Goal: Task Accomplishment & Management: Manage account settings

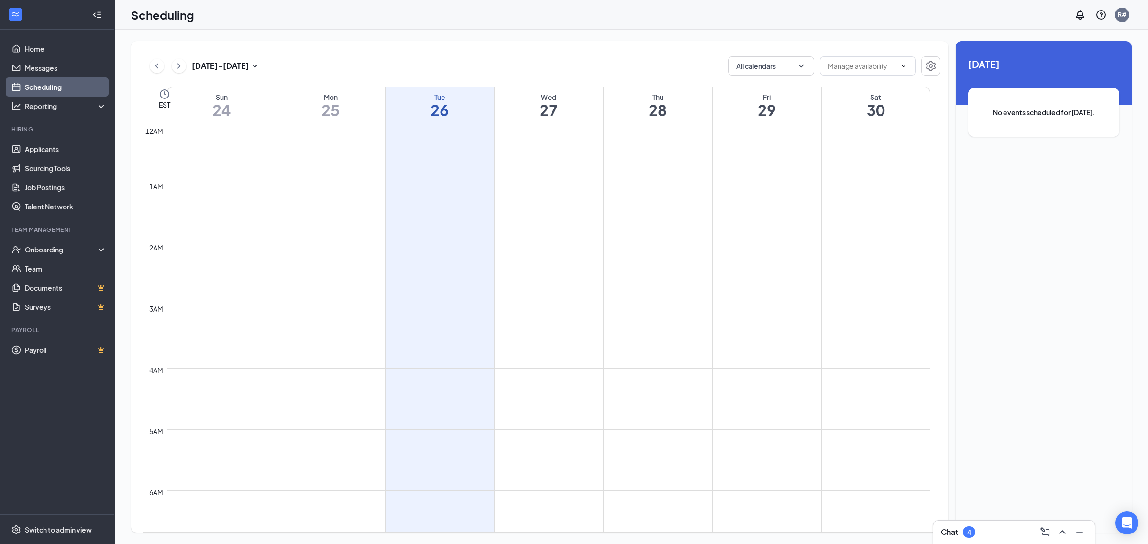
scroll to position [529, 0]
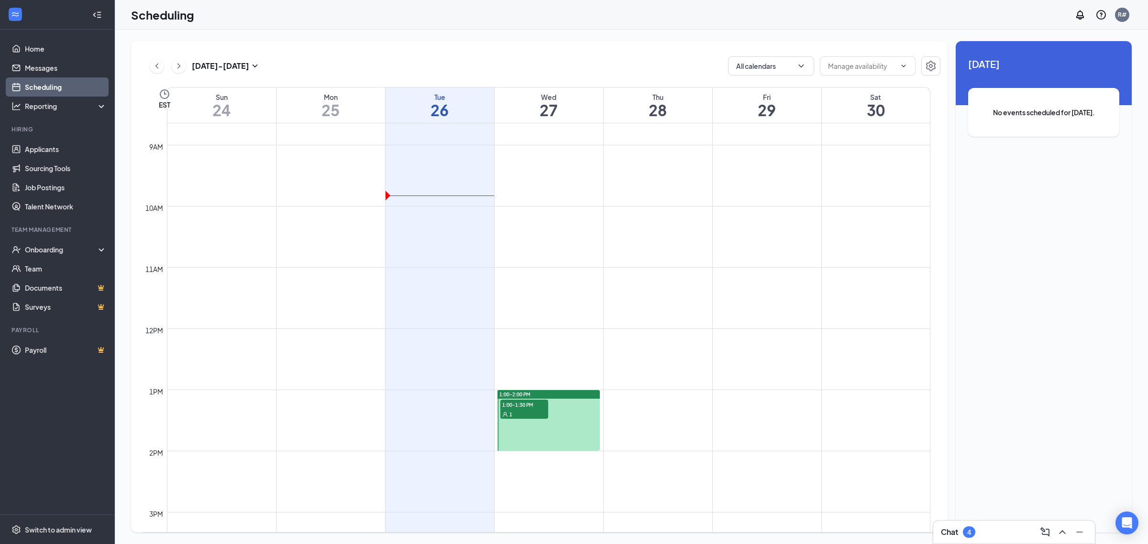
click at [514, 405] on span "1:00-1:30 PM" at bounding box center [524, 405] width 48 height 10
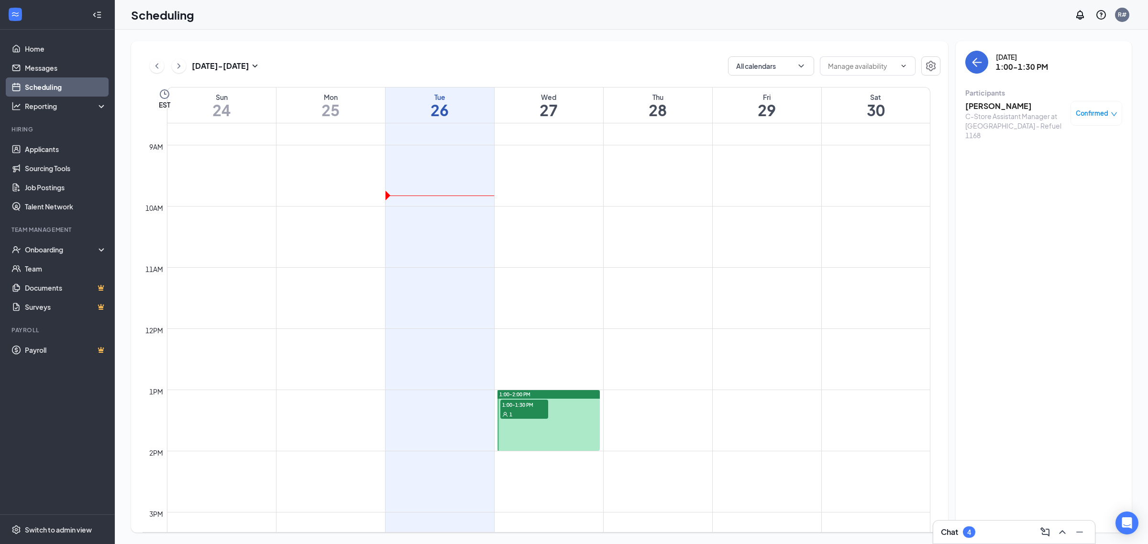
click at [1007, 103] on h3 "[PERSON_NAME]" at bounding box center [1015, 106] width 100 height 11
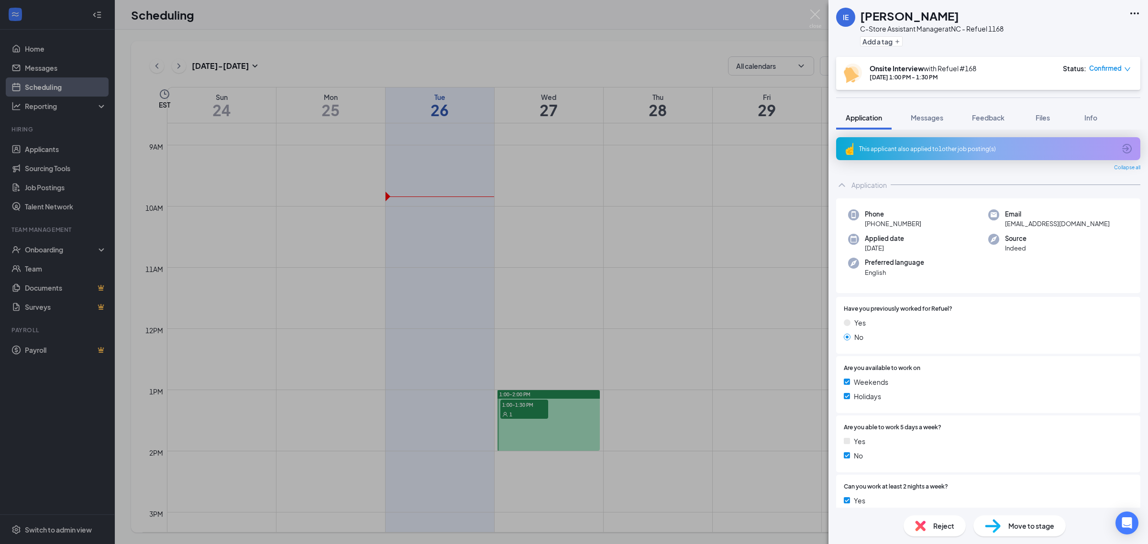
drag, startPoint x: 600, startPoint y: 175, endPoint x: 747, endPoint y: 182, distance: 146.5
click at [601, 175] on div "IE [PERSON_NAME] C-Store Assistant Manager at [GEOGRAPHIC_DATA] - Refuel 1168 A…" at bounding box center [574, 272] width 1148 height 544
click at [643, 253] on td at bounding box center [548, 259] width 763 height 15
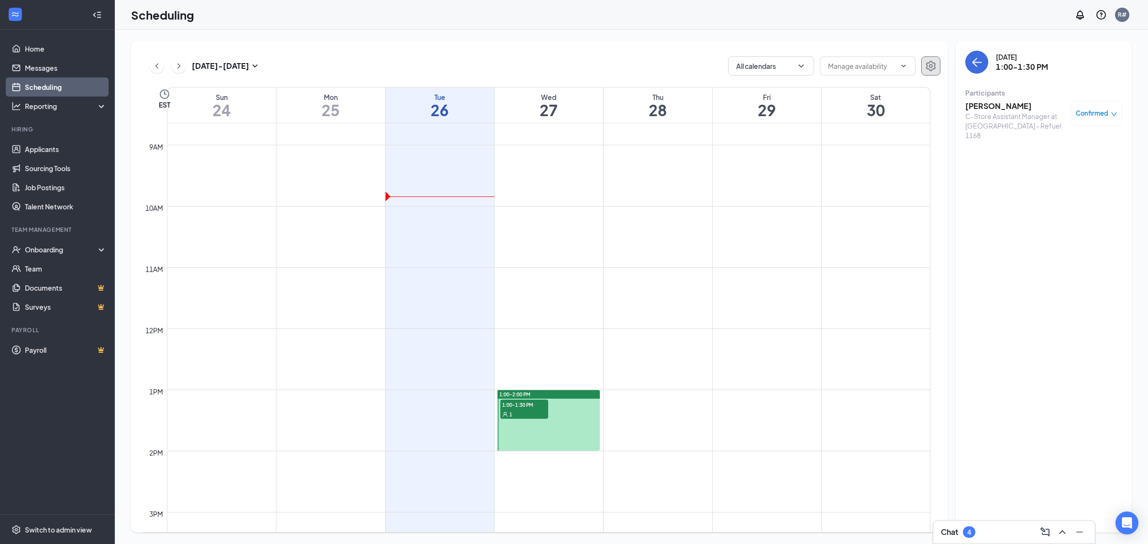
drag, startPoint x: 939, startPoint y: 92, endPoint x: 940, endPoint y: 68, distance: 23.9
click at [940, 68] on button "button" at bounding box center [930, 65] width 19 height 19
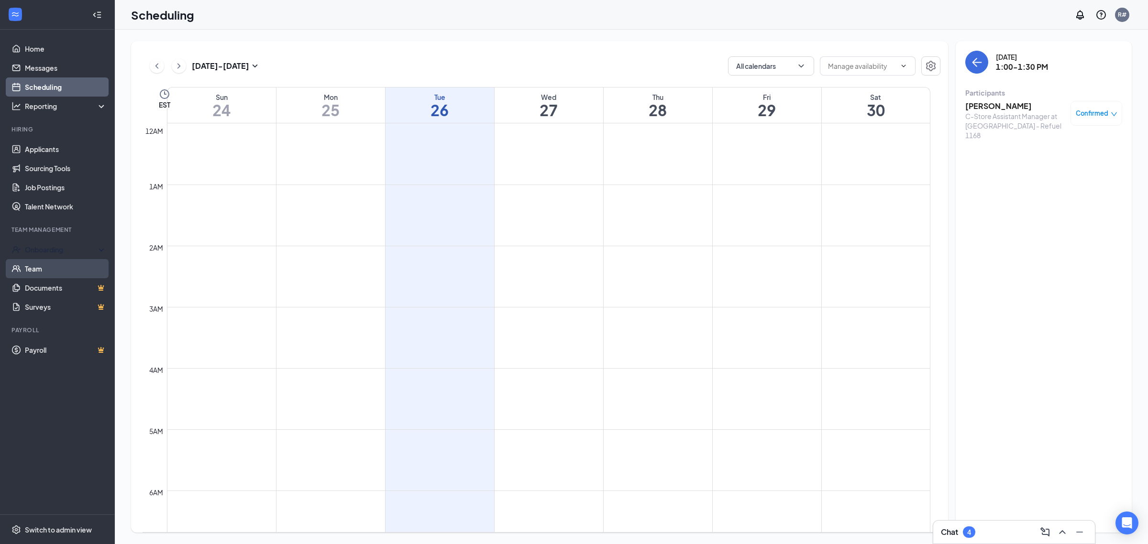
scroll to position [470, 0]
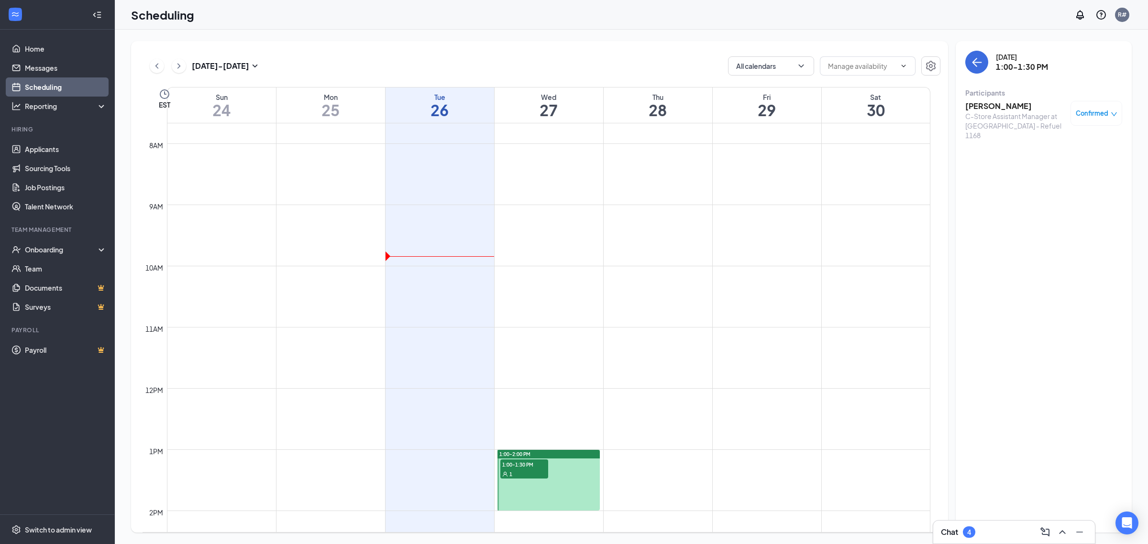
click at [520, 490] on div at bounding box center [548, 480] width 102 height 61
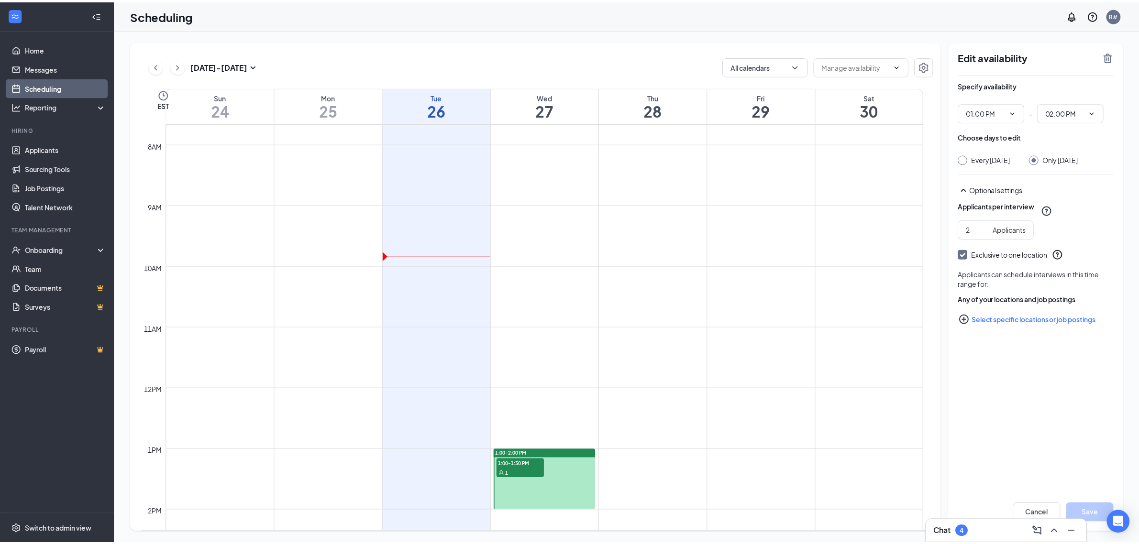
scroll to position [589, 0]
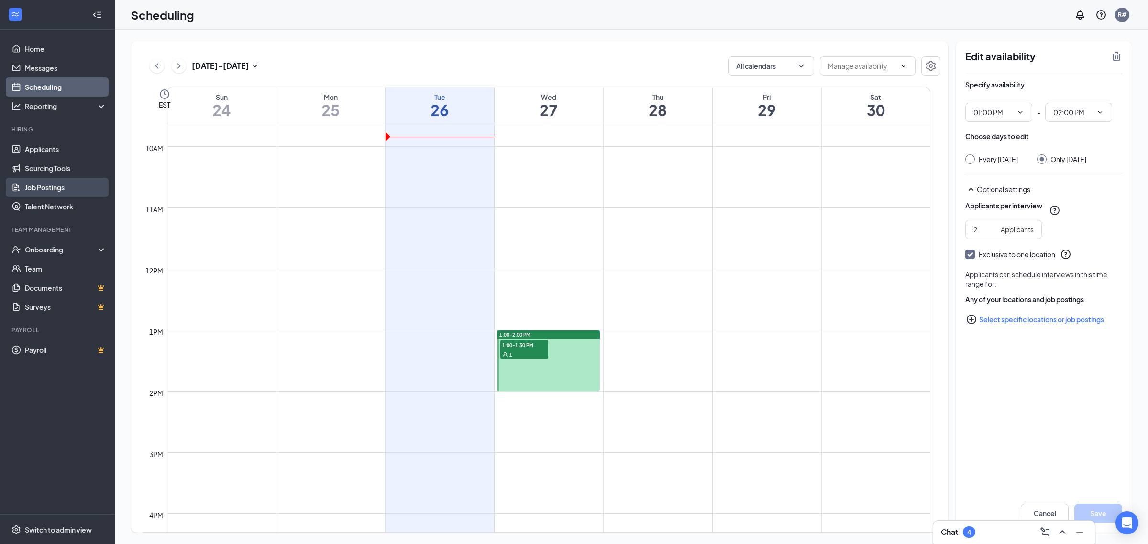
click at [58, 192] on link "Job Postings" at bounding box center [66, 187] width 82 height 19
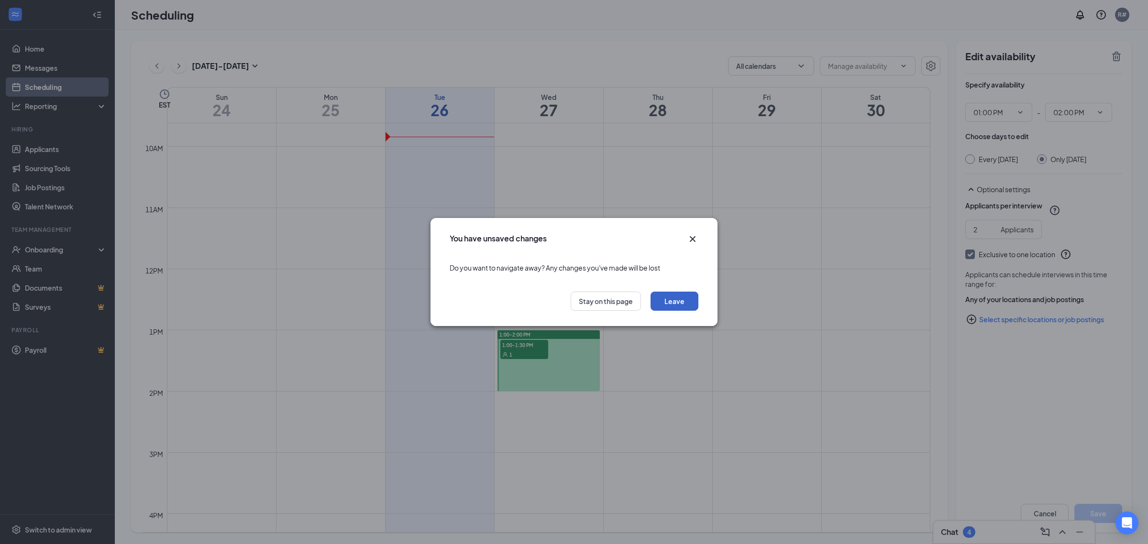
click at [679, 303] on button "Leave" at bounding box center [674, 301] width 48 height 19
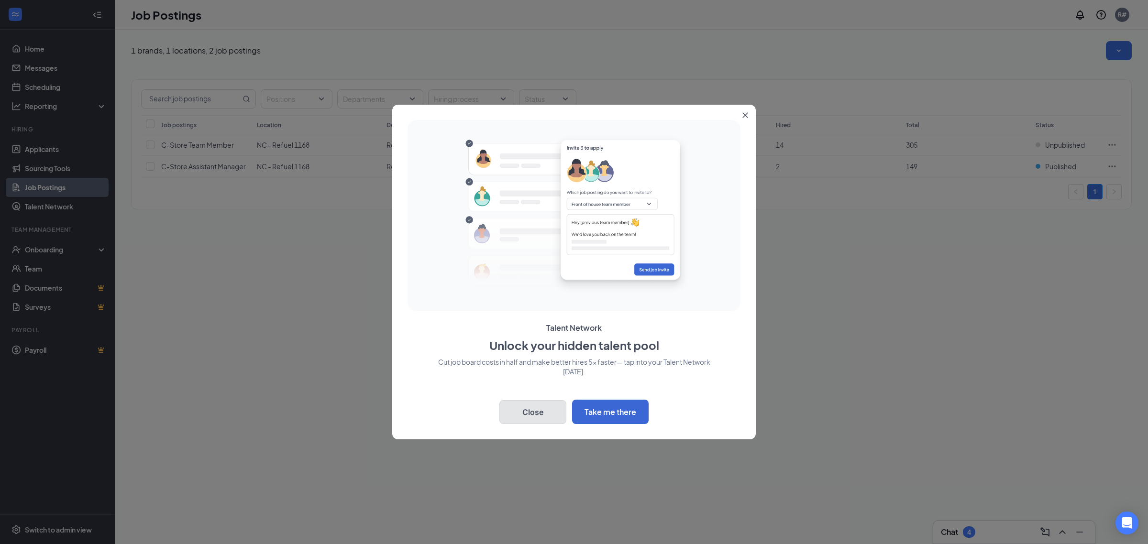
click at [555, 408] on button "Close" at bounding box center [532, 412] width 67 height 24
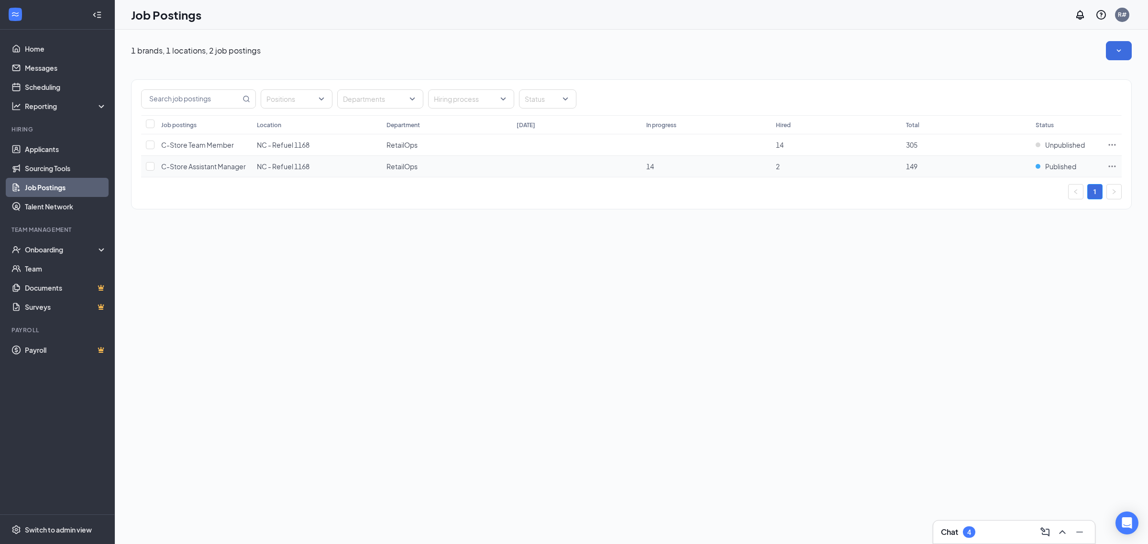
click at [174, 170] on span "C-Store Assistant Manager" at bounding box center [203, 166] width 85 height 9
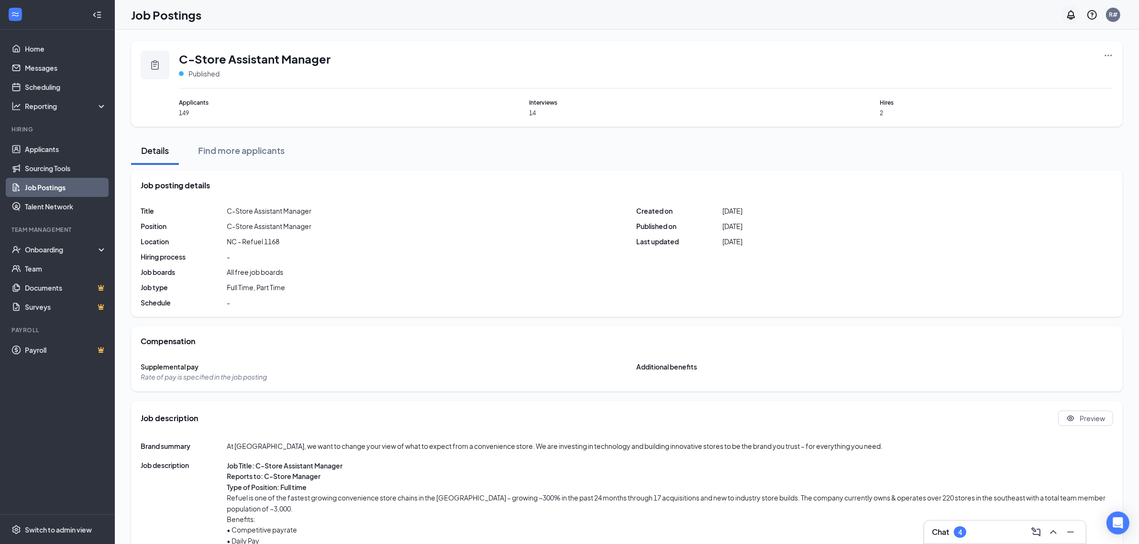
click at [1067, 13] on icon "Notifications" at bounding box center [1070, 14] width 11 height 11
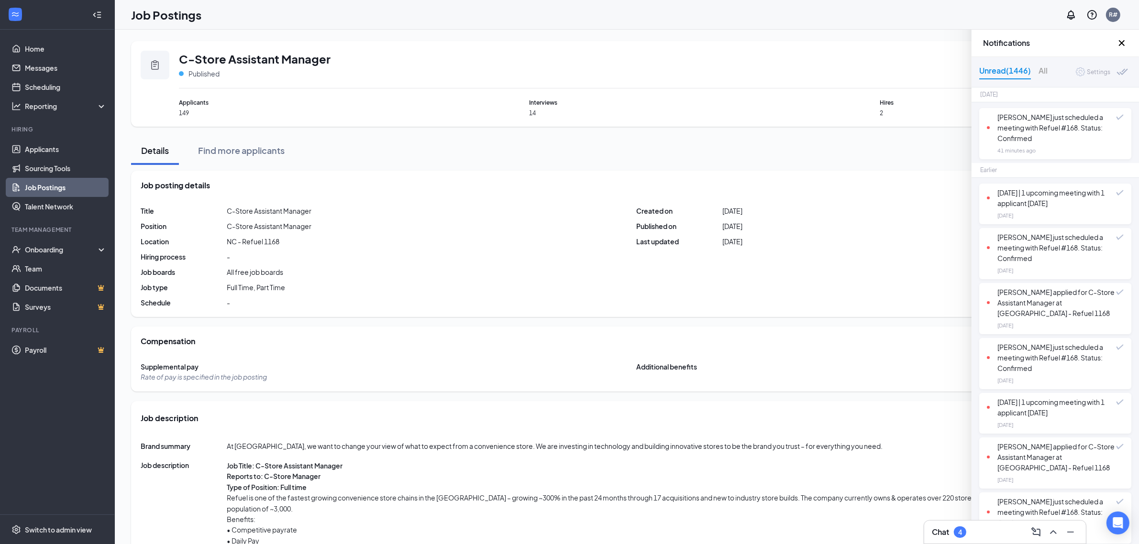
click at [1123, 41] on icon "Cross" at bounding box center [1122, 43] width 6 height 6
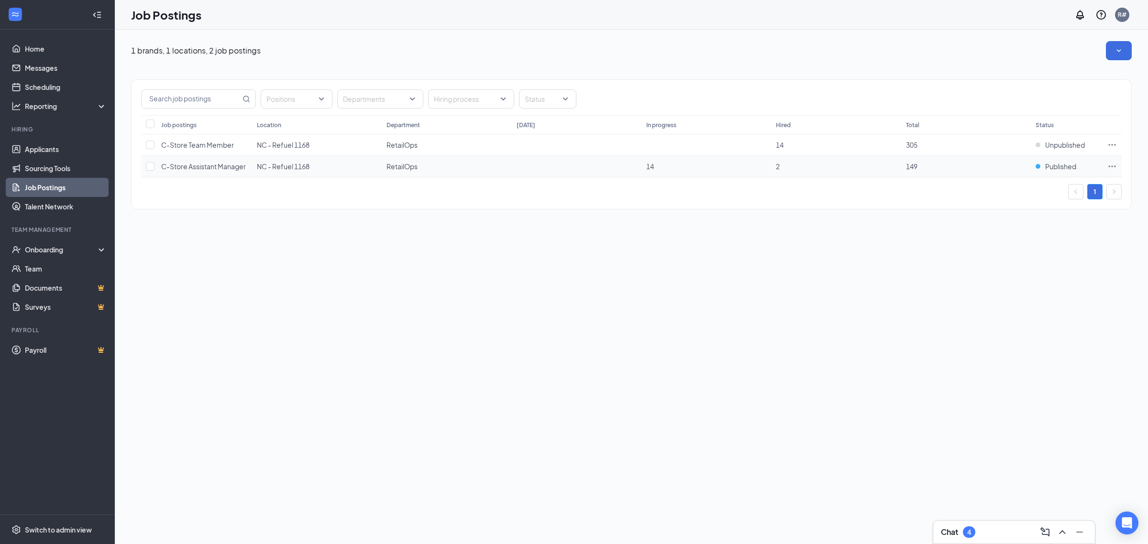
click at [1113, 168] on icon "Ellipses" at bounding box center [1112, 167] width 10 height 10
click at [1070, 192] on span "View sourcing tools Get more applicants with these quick and easy sourcing tool…" at bounding box center [1044, 195] width 128 height 29
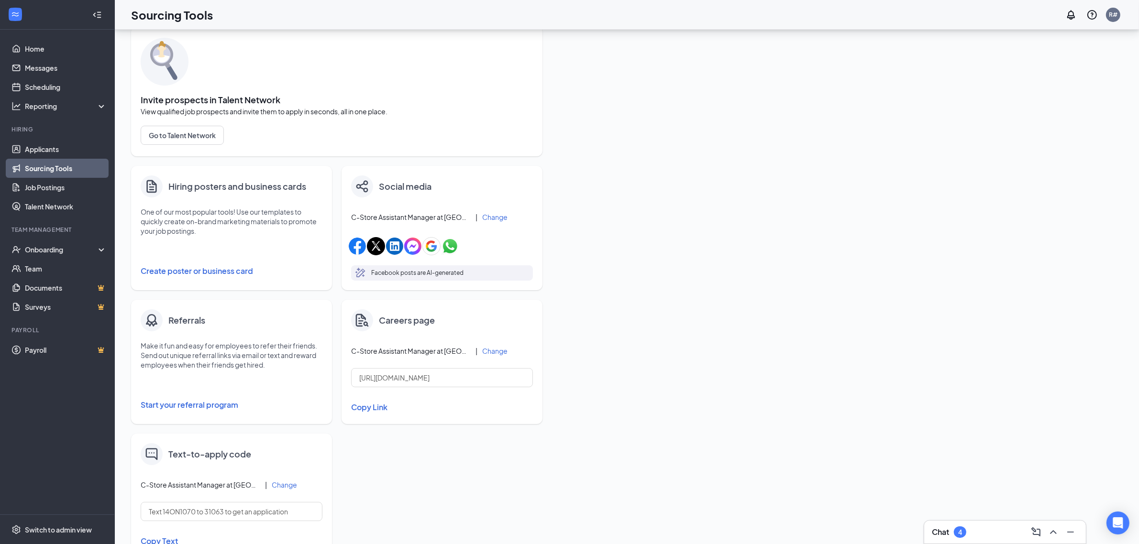
scroll to position [68, 0]
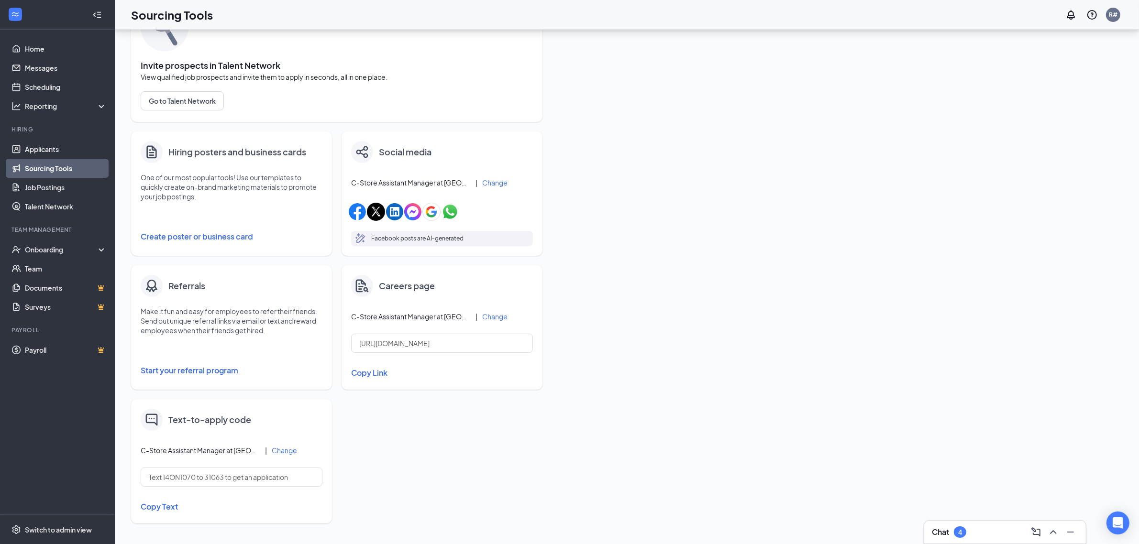
click at [488, 182] on button "Change" at bounding box center [494, 182] width 25 height 7
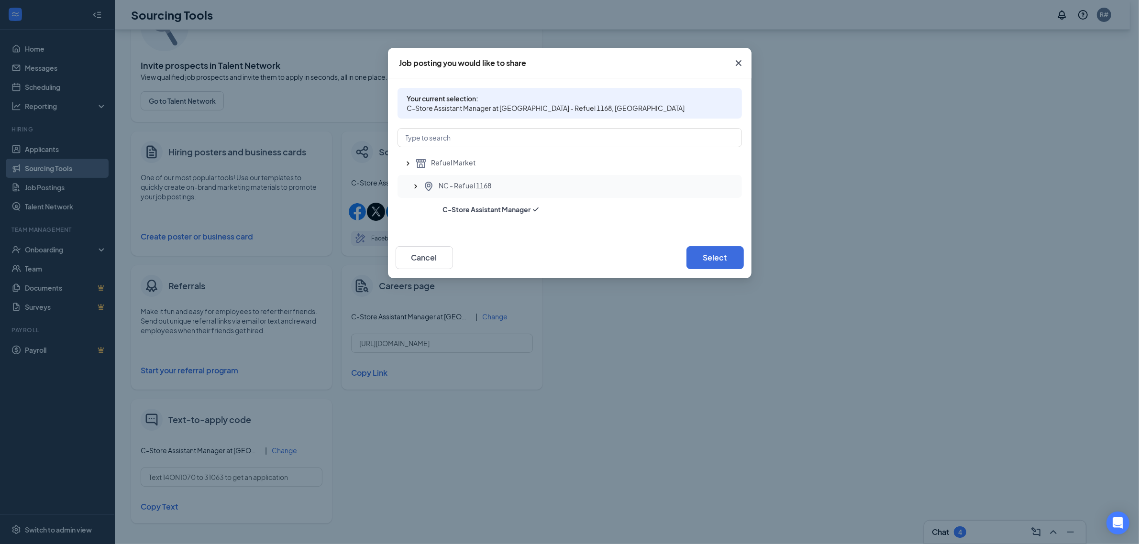
click at [490, 185] on span "NC - Refuel 1168" at bounding box center [465, 186] width 53 height 11
click at [717, 257] on button "Select" at bounding box center [714, 257] width 57 height 23
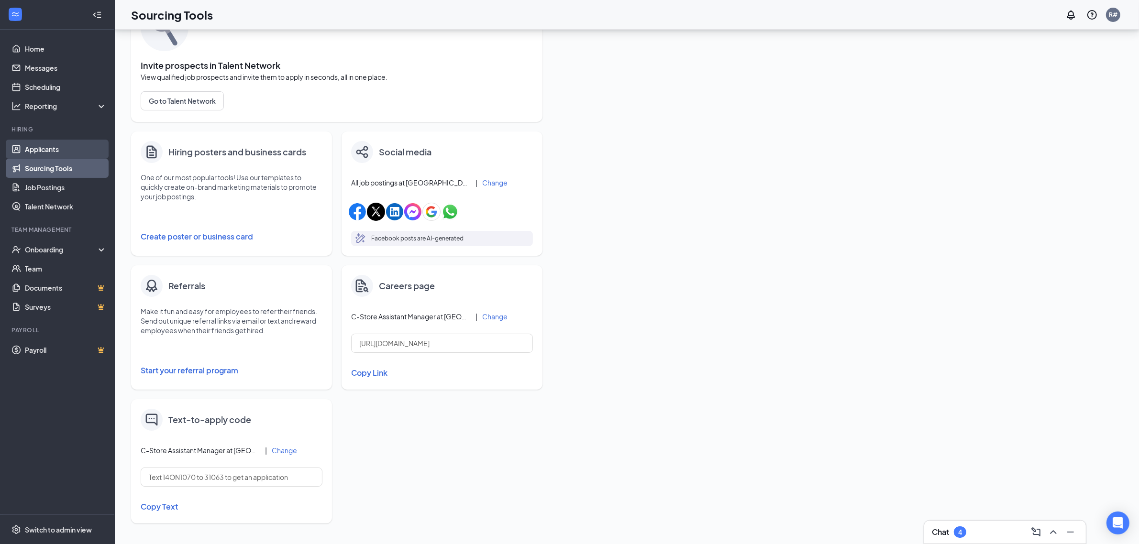
click at [63, 148] on link "Applicants" at bounding box center [66, 149] width 82 height 19
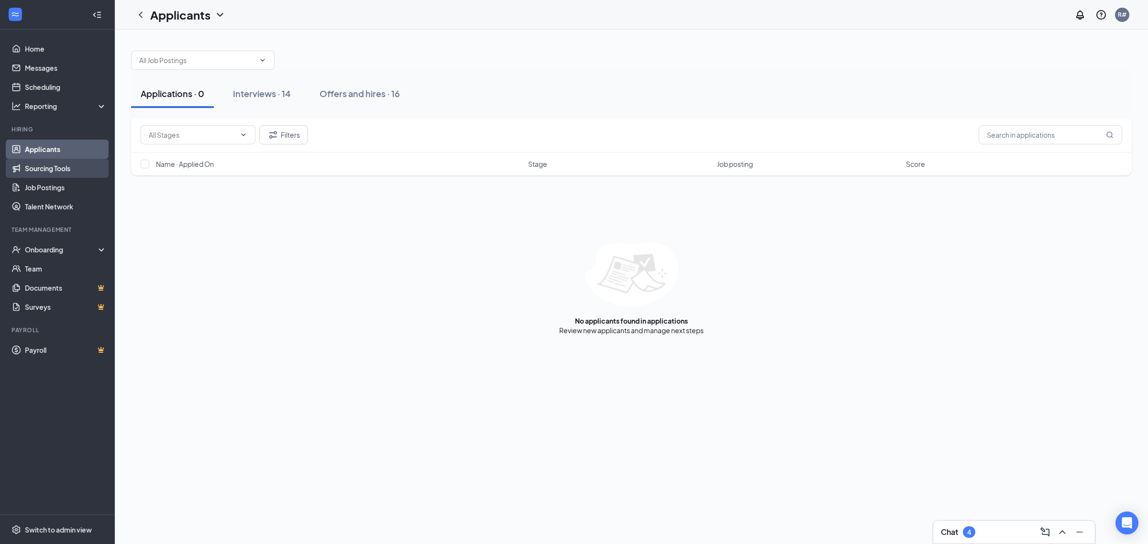
click at [62, 167] on link "Sourcing Tools" at bounding box center [66, 168] width 82 height 19
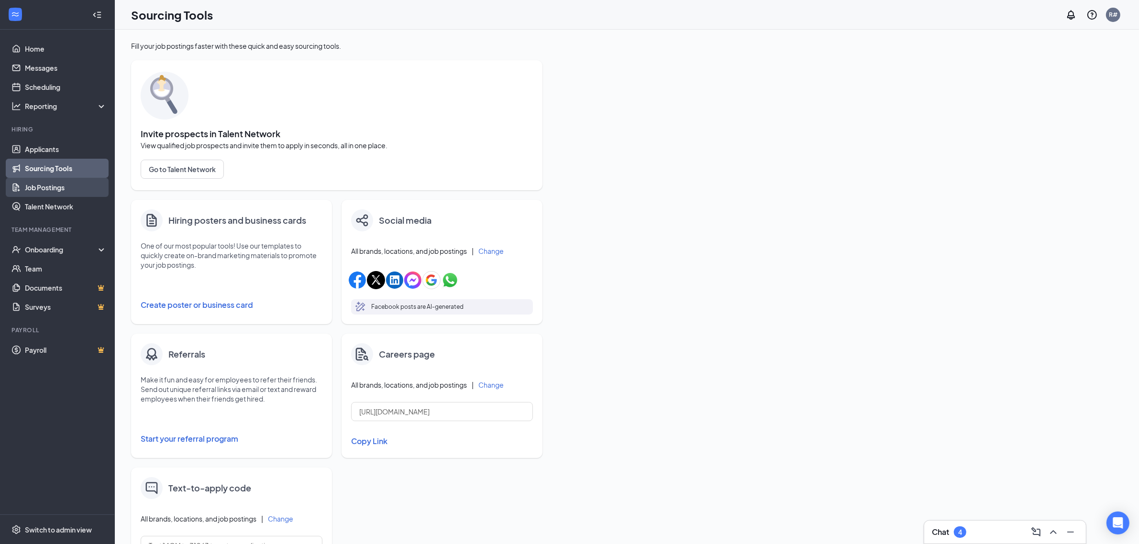
click at [59, 191] on link "Job Postings" at bounding box center [66, 187] width 82 height 19
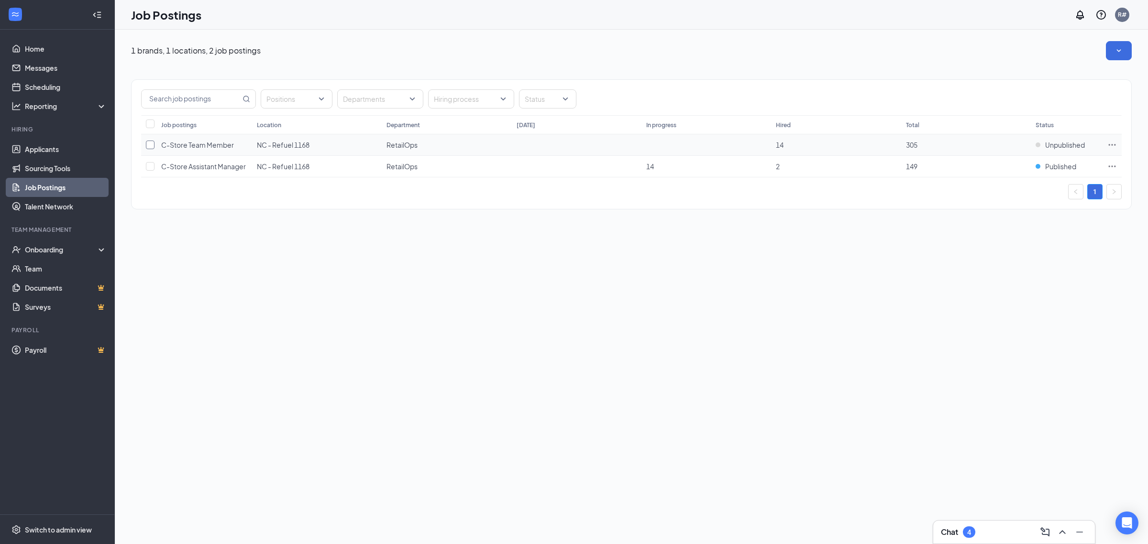
click at [147, 144] on input "checkbox" at bounding box center [150, 145] width 9 height 9
checkbox input "true"
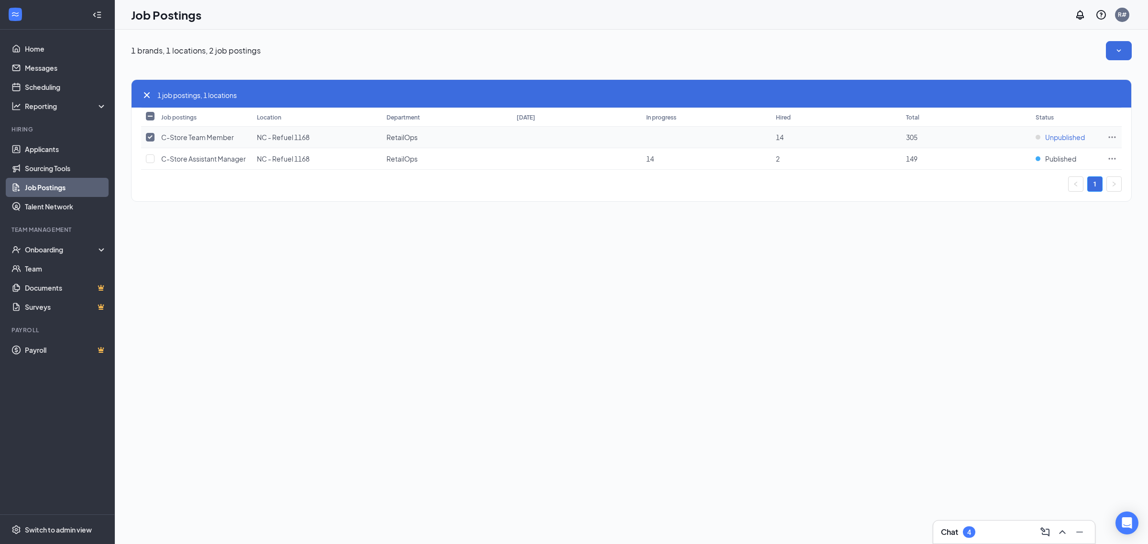
click at [1072, 140] on span "Unpublished" at bounding box center [1065, 137] width 40 height 10
click at [1113, 136] on icon "Ellipses" at bounding box center [1112, 137] width 10 height 10
click at [1019, 215] on span "View applicants" at bounding box center [1004, 219] width 49 height 9
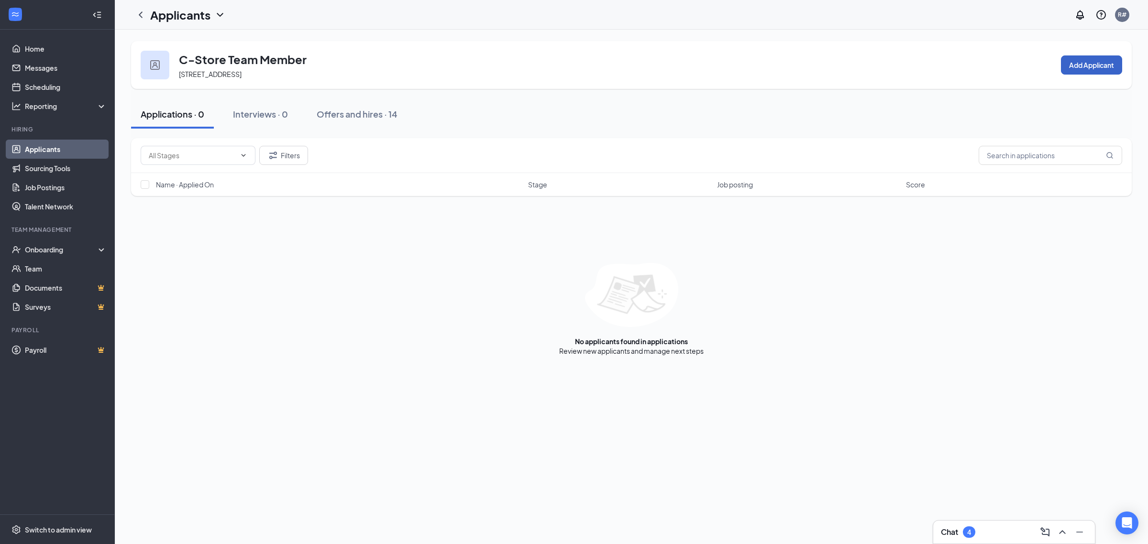
click at [1089, 60] on button "Add Applicant" at bounding box center [1091, 64] width 61 height 19
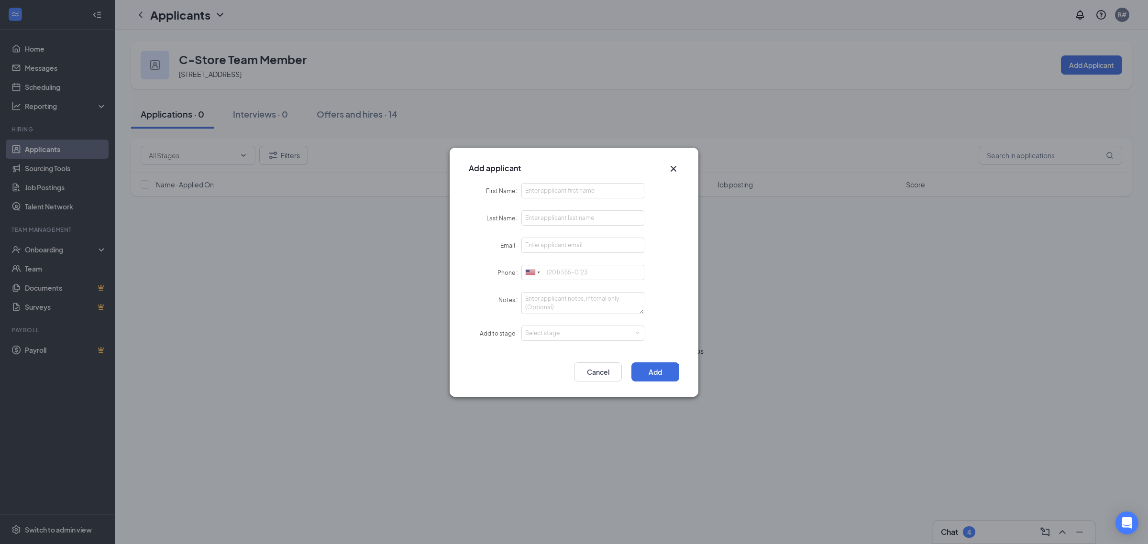
click at [671, 165] on icon "Cross" at bounding box center [673, 168] width 11 height 11
